Goal: Task Accomplishment & Management: Complete application form

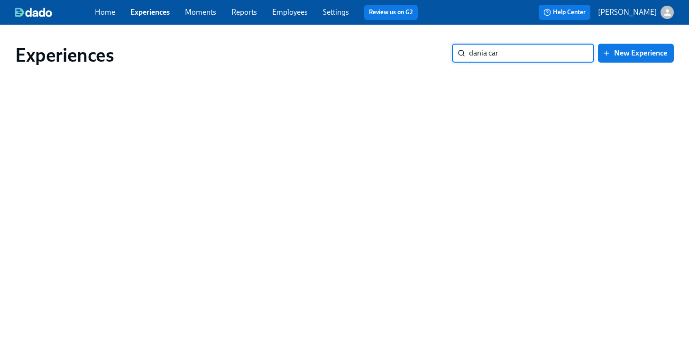
type input "dania car"
click at [282, 10] on link "Employees" at bounding box center [290, 12] width 36 height 9
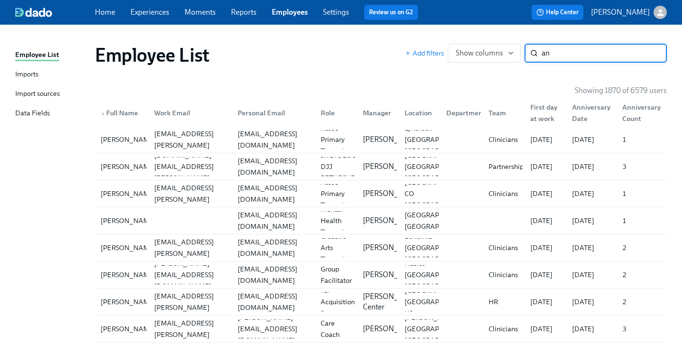
type input "a"
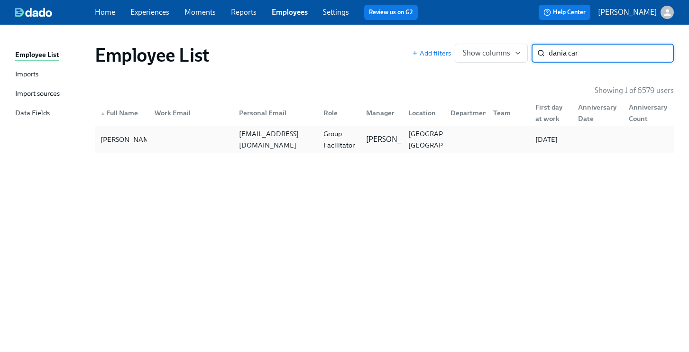
type input "dania car"
click at [343, 135] on div "Group Facilitator" at bounding box center [339, 139] width 39 height 23
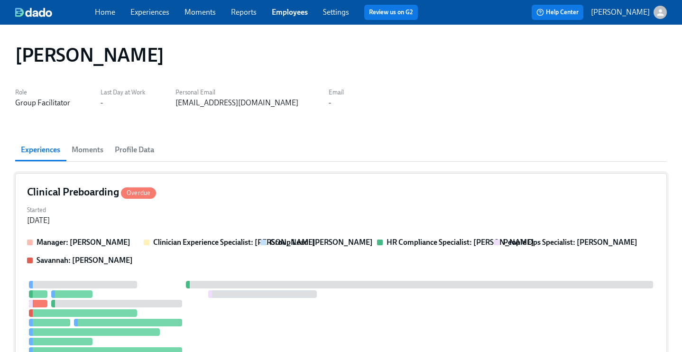
click at [320, 197] on div "Clinical Preboarding Overdue" at bounding box center [341, 192] width 628 height 14
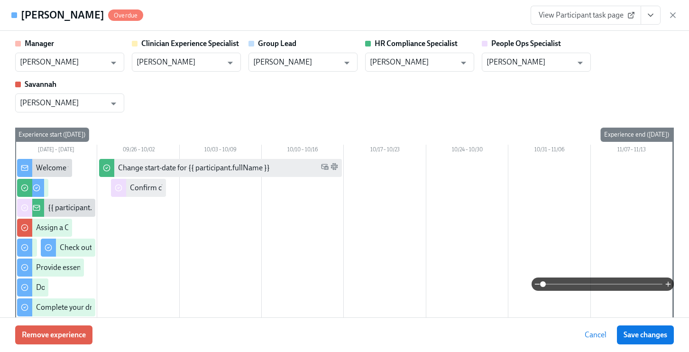
click at [650, 14] on icon "View task page" at bounding box center [650, 14] width 9 height 9
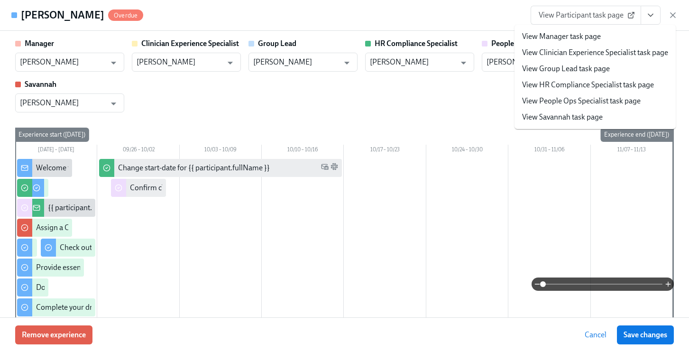
click at [581, 104] on link "View People Ops Specialist task page" at bounding box center [581, 101] width 119 height 10
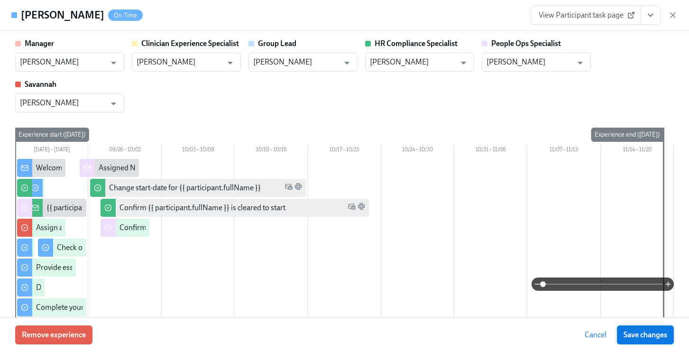
click at [639, 335] on span "Save changes" at bounding box center [646, 334] width 44 height 9
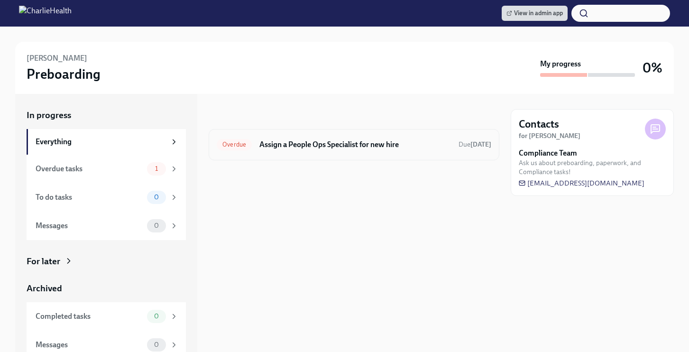
click at [292, 146] on h6 "Assign a People Ops Specialist for new hire" at bounding box center [356, 145] width 192 height 10
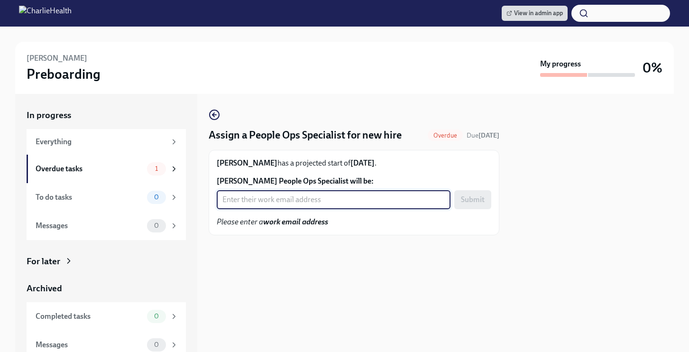
click at [290, 203] on input "[PERSON_NAME] People Ops Specialist will be:" at bounding box center [334, 199] width 234 height 19
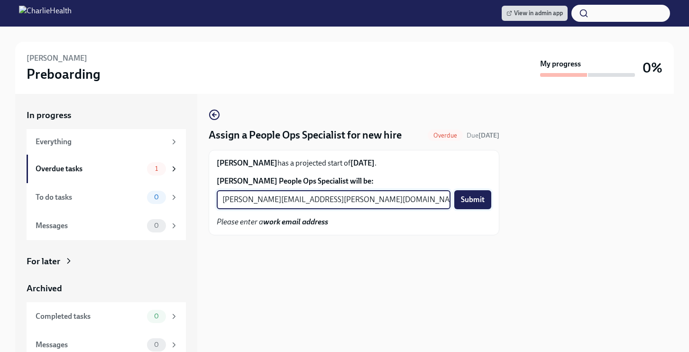
type input "[PERSON_NAME][EMAIL_ADDRESS][PERSON_NAME][DOMAIN_NAME]"
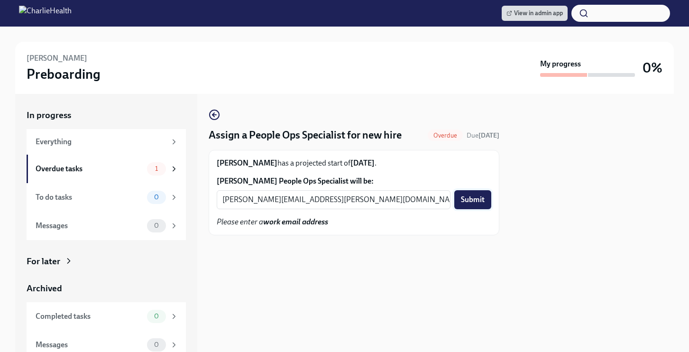
click at [467, 205] on span "Submit" at bounding box center [473, 199] width 24 height 9
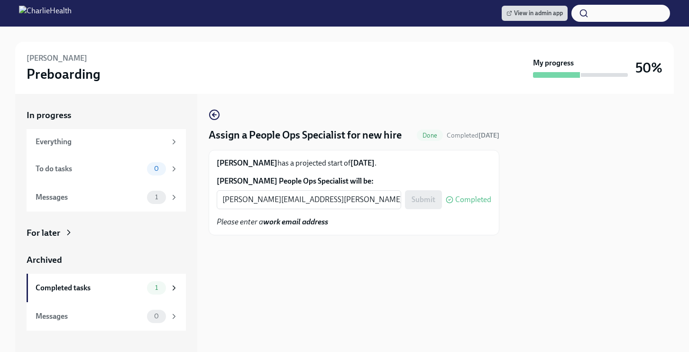
click at [44, 238] on div "For later" at bounding box center [44, 233] width 34 height 12
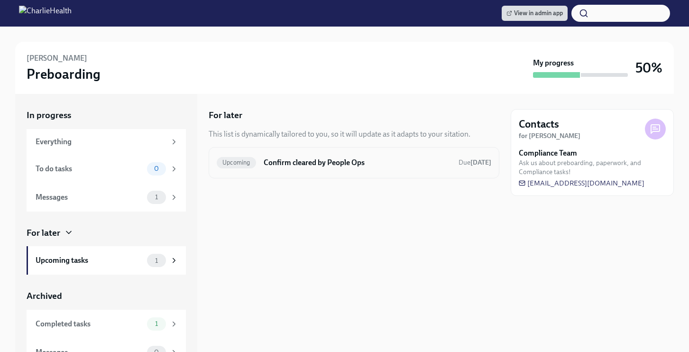
click at [301, 172] on div "Upcoming Confirm cleared by People Ops Due [DATE]" at bounding box center [354, 162] width 291 height 31
click at [315, 159] on h6 "Confirm cleared by People Ops" at bounding box center [357, 163] width 187 height 10
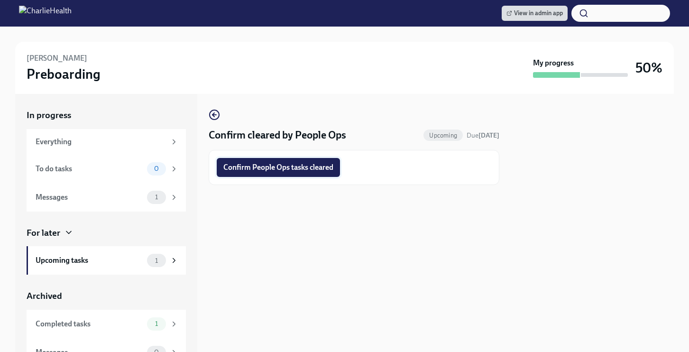
click at [330, 168] on span "Confirm People Ops tasks cleared" at bounding box center [278, 167] width 110 height 9
